Goal: Transaction & Acquisition: Purchase product/service

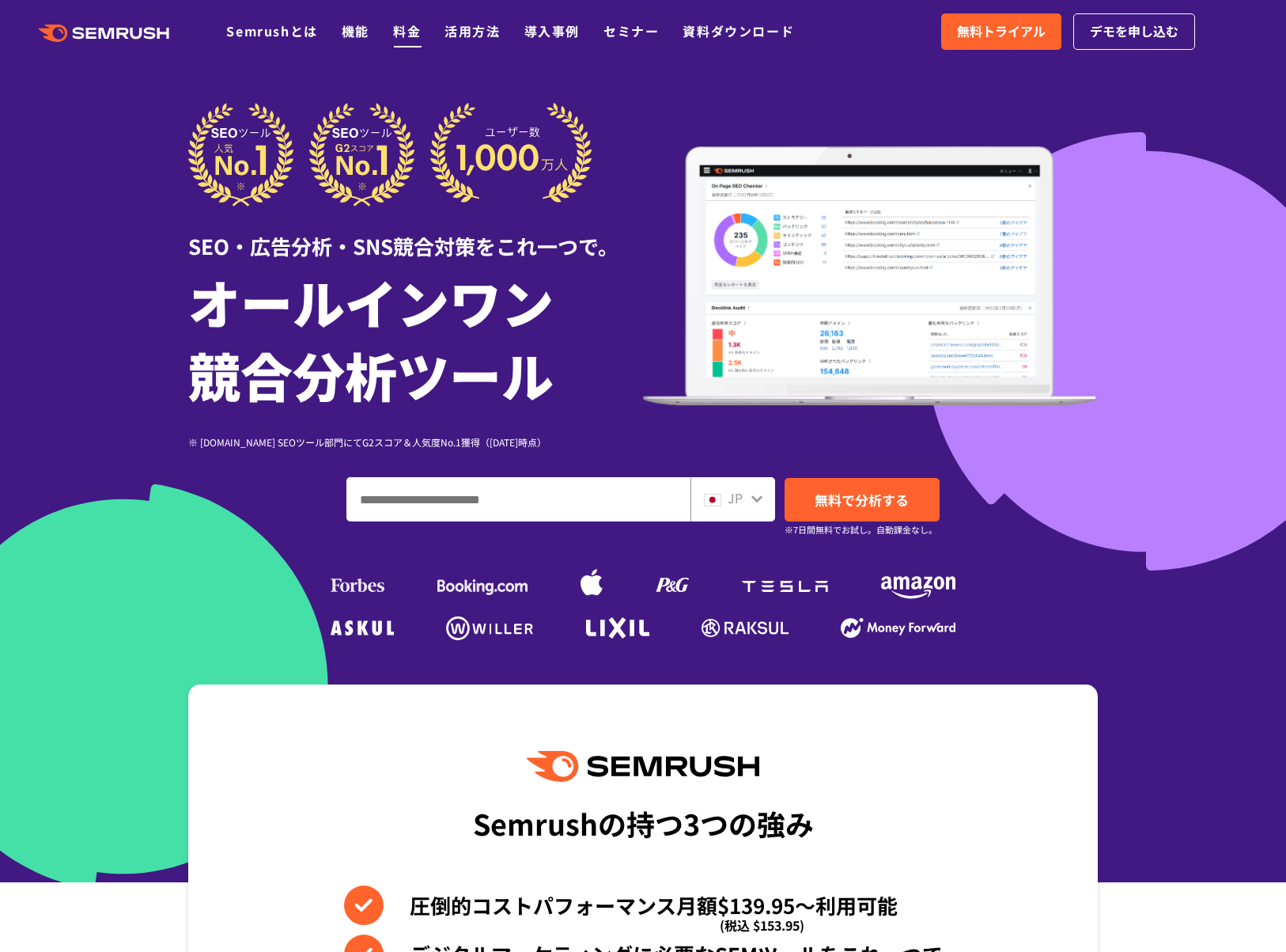
click at [406, 33] on link "料金" at bounding box center [407, 30] width 27 height 19
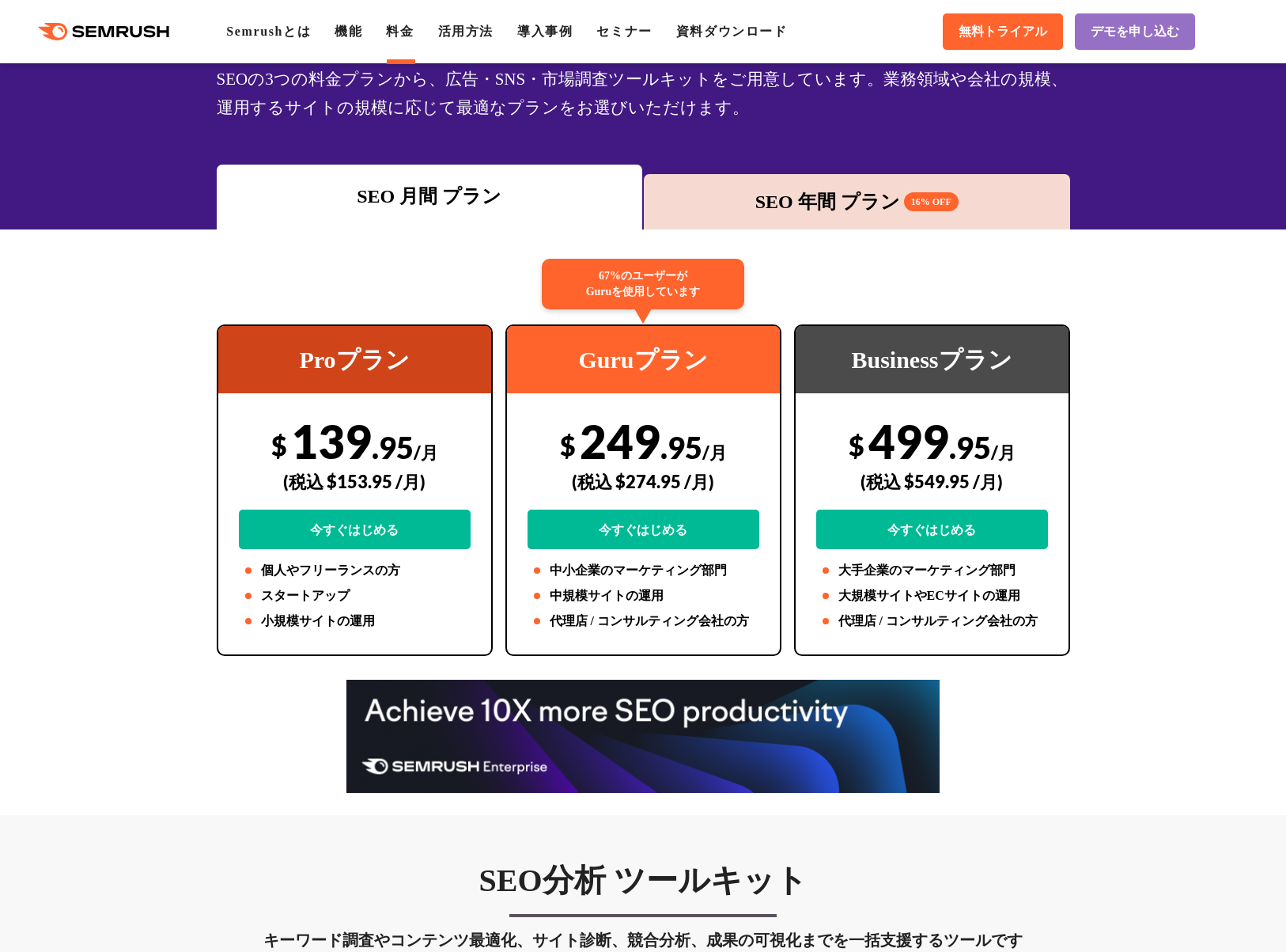
scroll to position [158, 0]
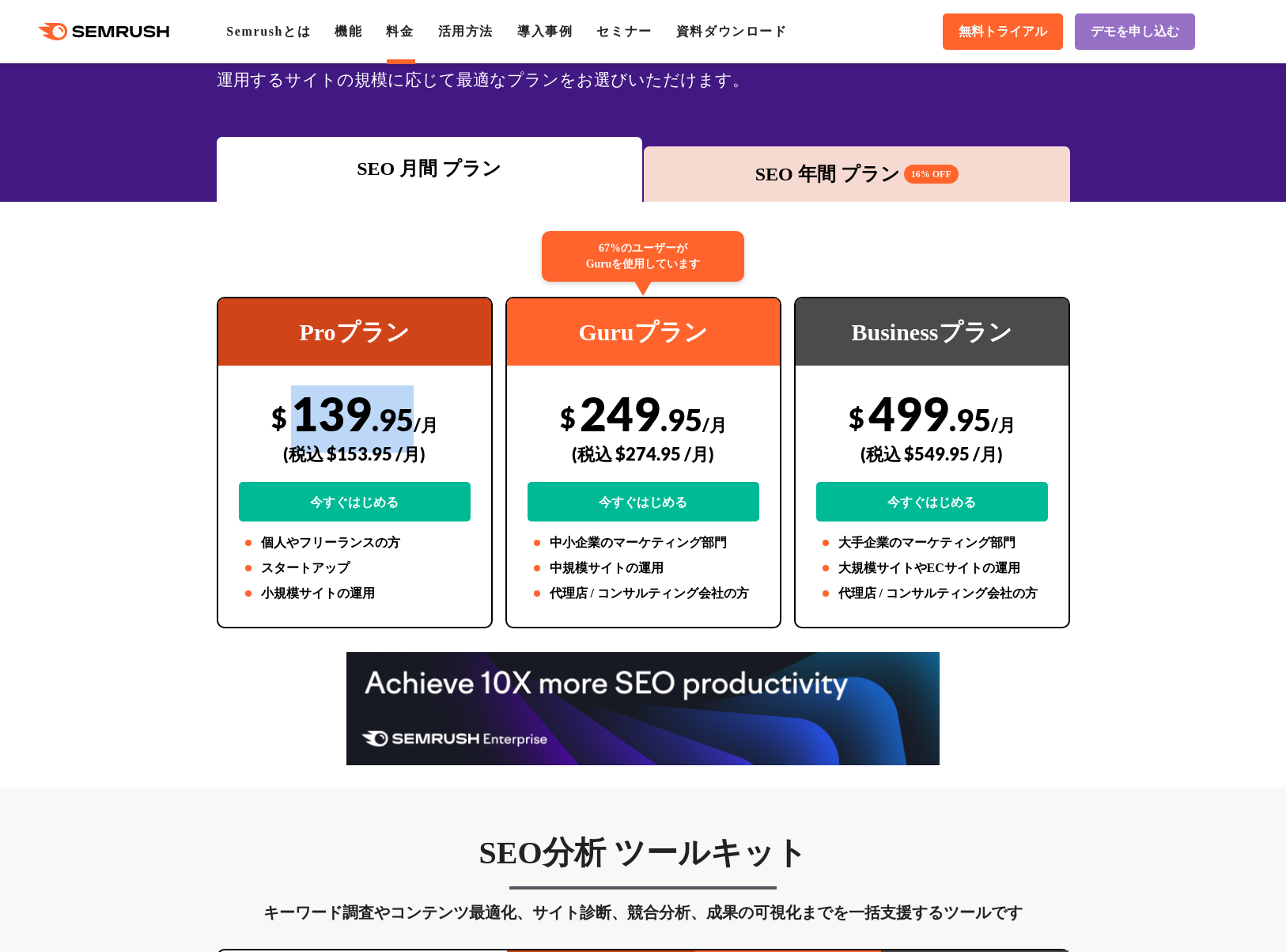
drag, startPoint x: 297, startPoint y: 417, endPoint x: 410, endPoint y: 415, distance: 113.0
click at [410, 415] on div "$ 139 .95 /月 (税込 $153.95 /月) 今すぐはじめる" at bounding box center [354, 453] width 232 height 136
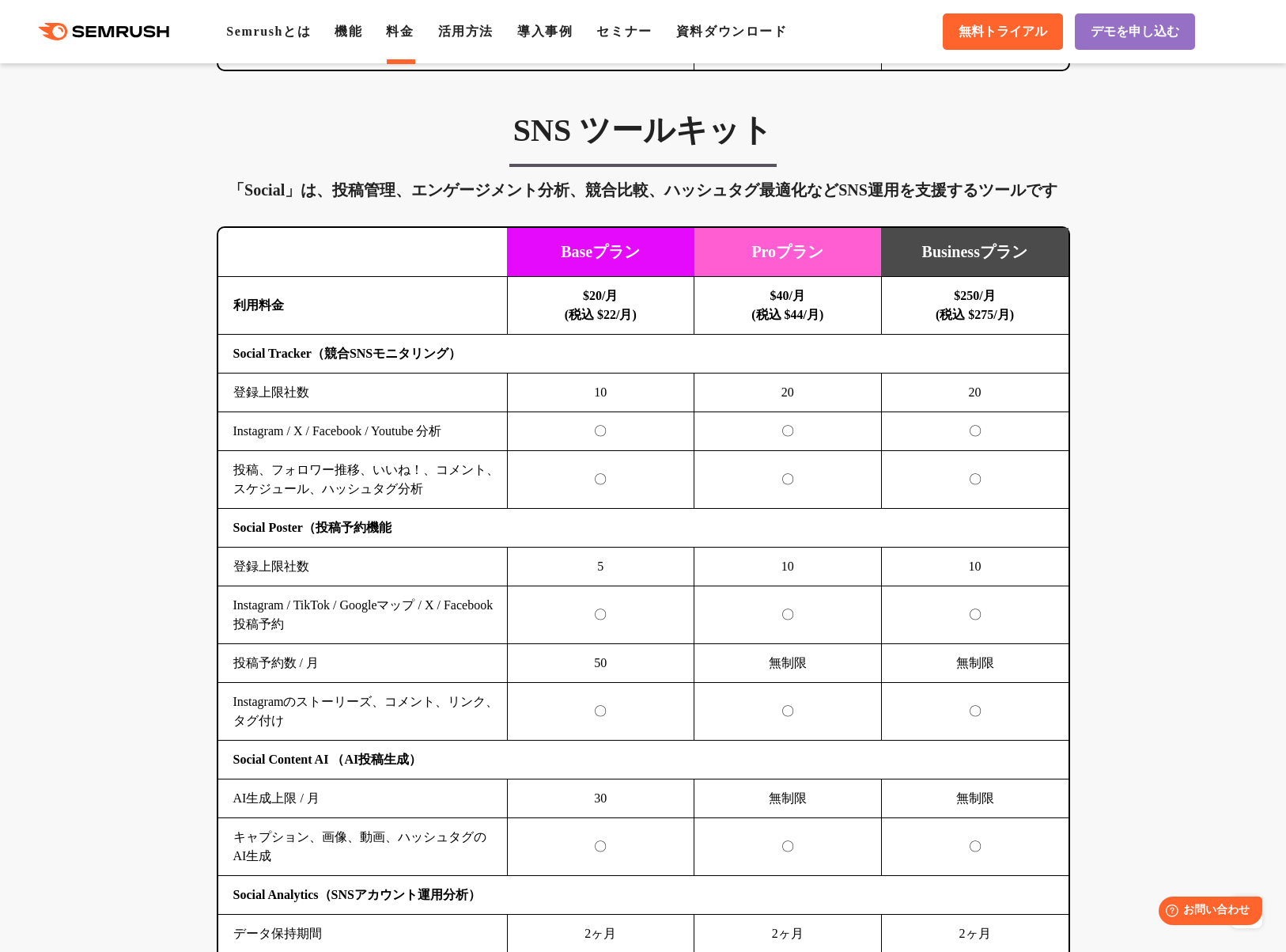
scroll to position [3086, 0]
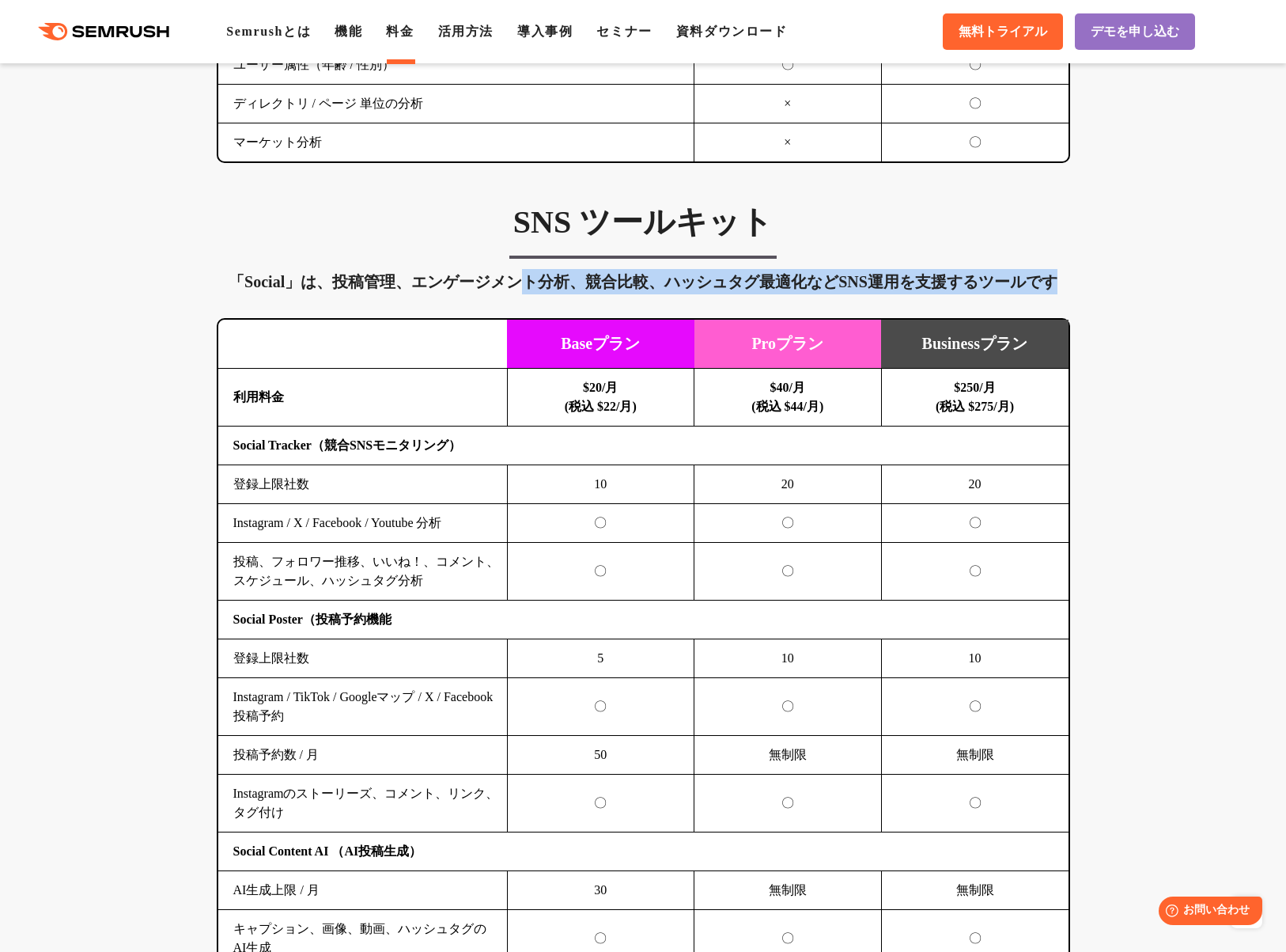
drag, startPoint x: 522, startPoint y: 280, endPoint x: 950, endPoint y: 304, distance: 428.7
click at [950, 304] on div "SNS ツールキット 「Social」は、投稿管理、エンゲージメント分析、競合比較、ハッシュタグ最適化などSNS運用を支援するツールです 横にスワイプしてくだ…" at bounding box center [644, 779] width 885 height 1153
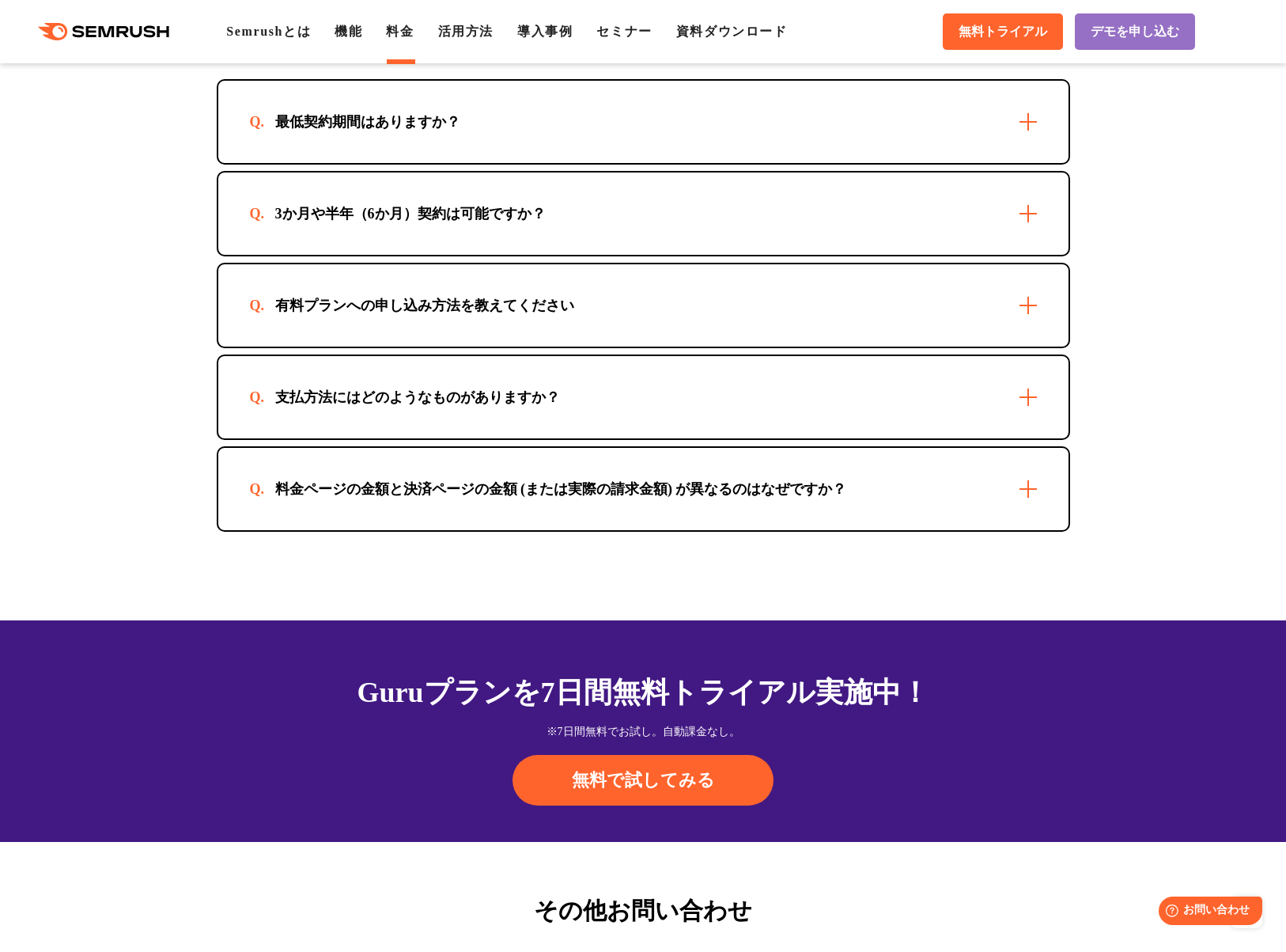
scroll to position [5101, 0]
